Goal: Task Accomplishment & Management: Manage account settings

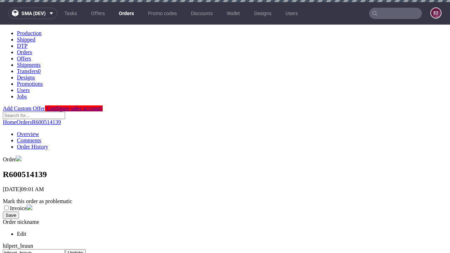
scroll to position [287, 0]
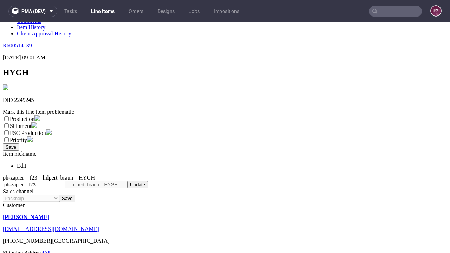
scroll to position [124, 0]
select select "dtp_ca_needed"
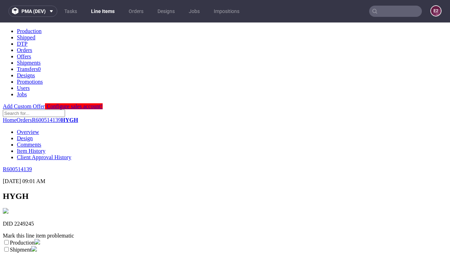
scroll to position [0, 0]
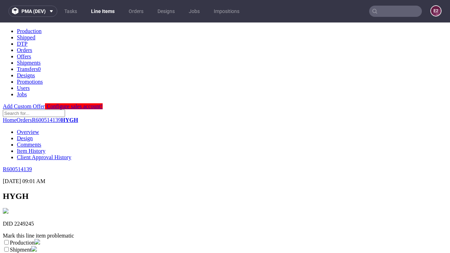
checkbox input "true"
